Goal: Task Accomplishment & Management: Manage account settings

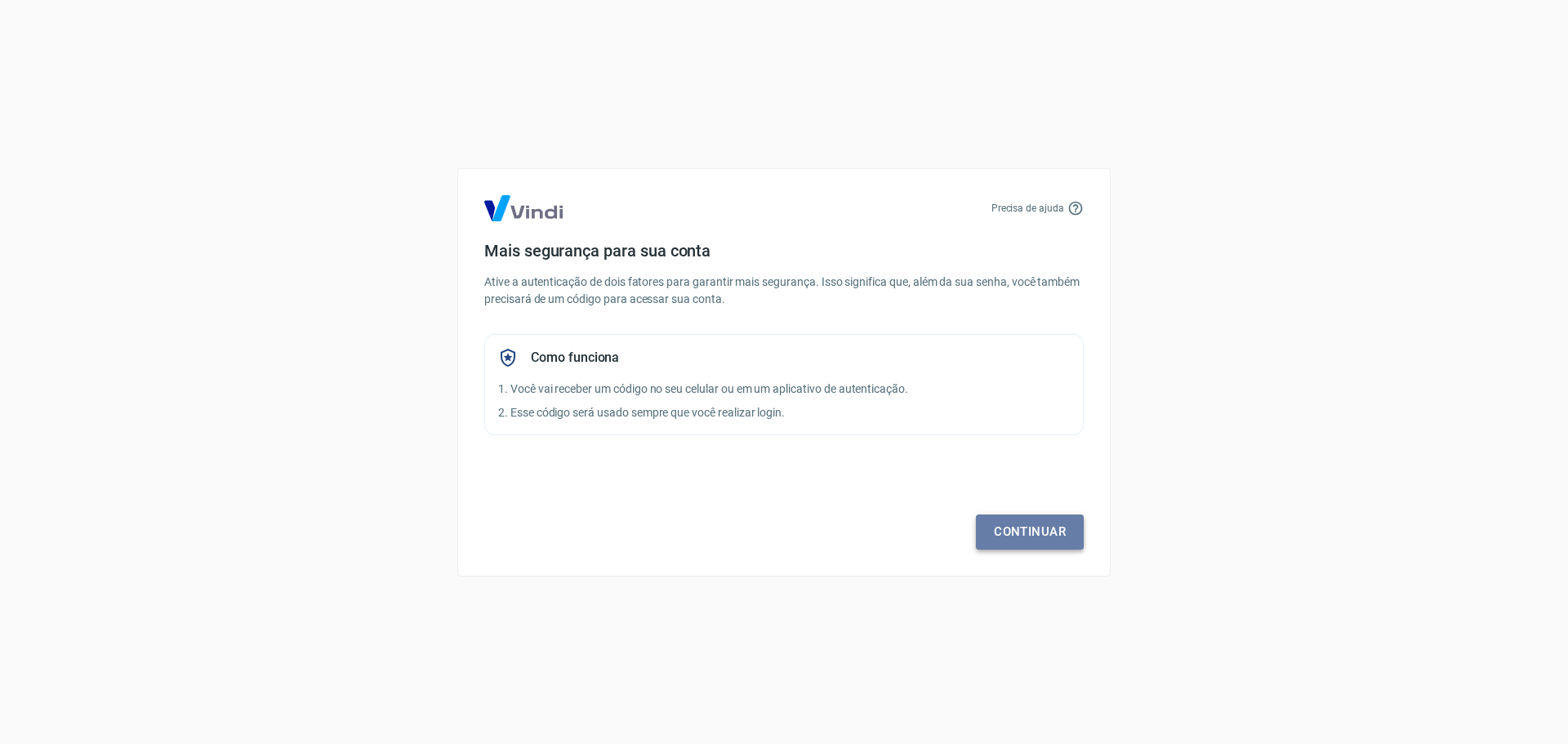
click at [1071, 536] on link "Continuar" at bounding box center [1030, 532] width 108 height 34
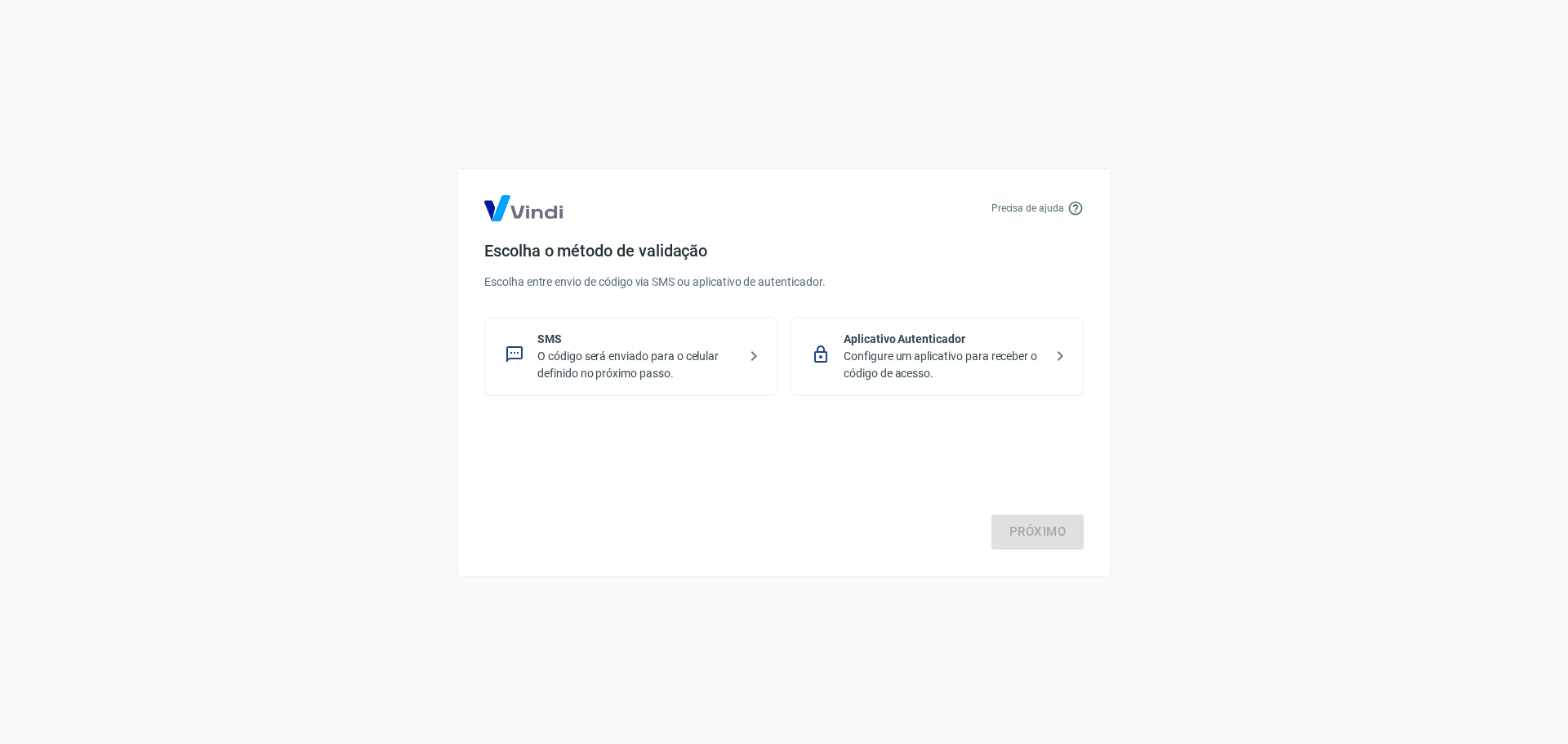
click at [961, 359] on p "Configure um aplicativo para receber o código de acesso." at bounding box center [944, 365] width 200 height 34
click at [1047, 528] on link "Próximo" at bounding box center [1037, 532] width 92 height 34
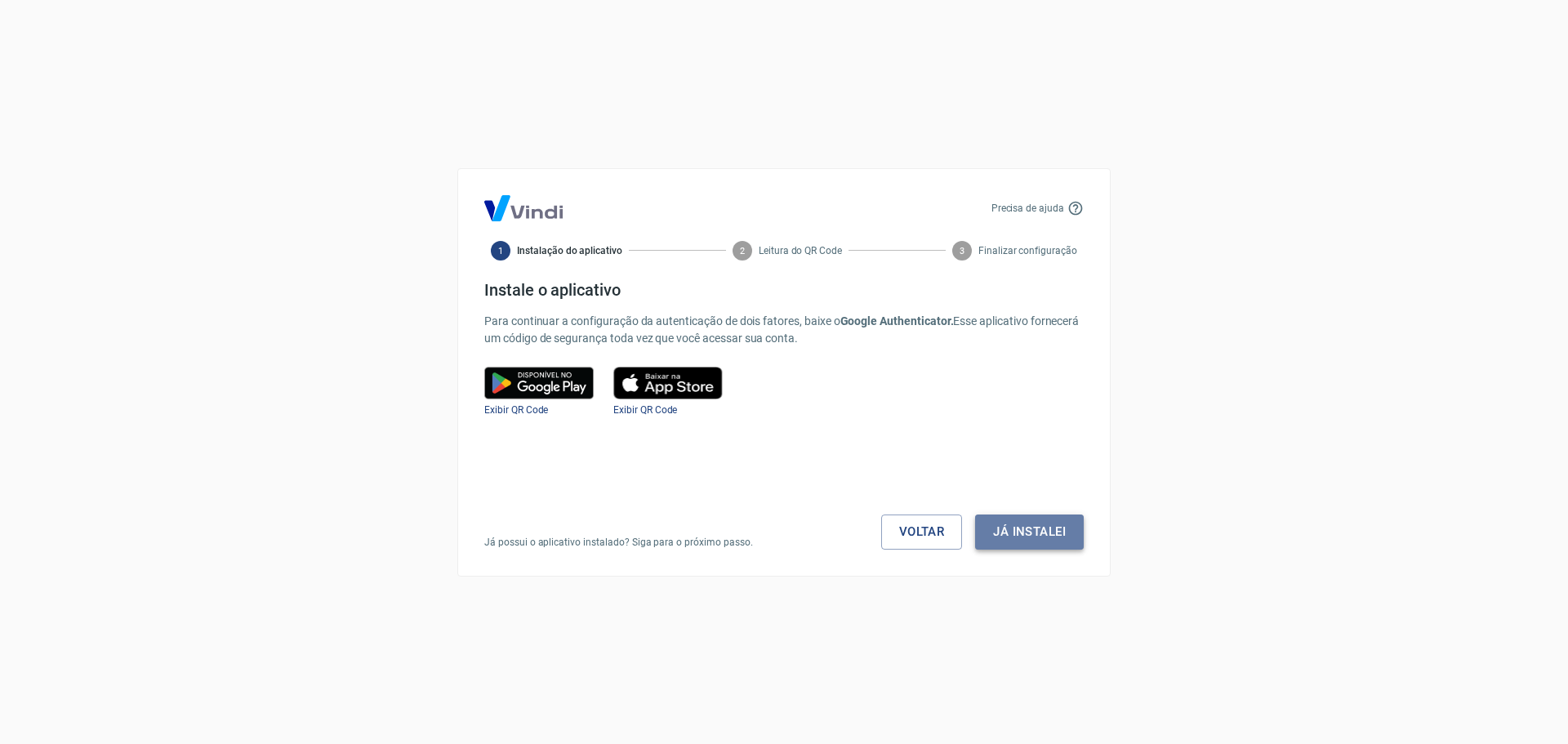
click at [1035, 529] on button "Já instalei" at bounding box center [1030, 532] width 109 height 34
